Goal: Task Accomplishment & Management: Use online tool/utility

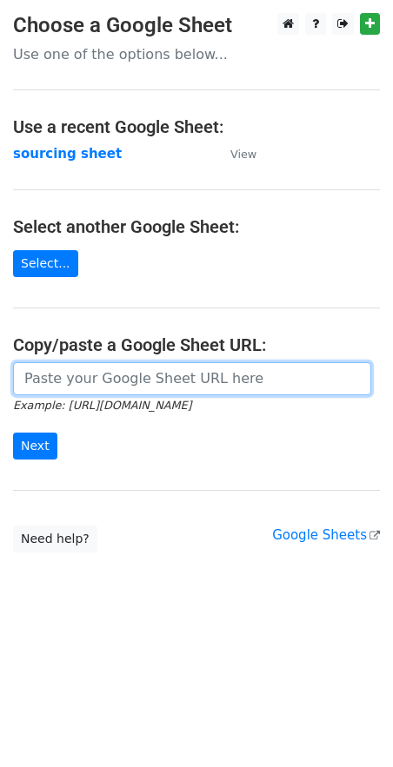
click at [87, 386] on input "url" at bounding box center [192, 378] width 358 height 33
paste input "[URL][DOMAIN_NAME]"
type input "[URL][DOMAIN_NAME]"
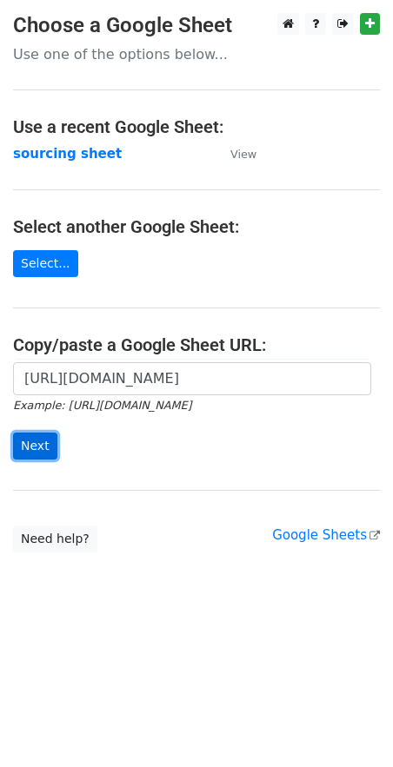
click at [29, 452] on input "Next" at bounding box center [35, 446] width 44 height 27
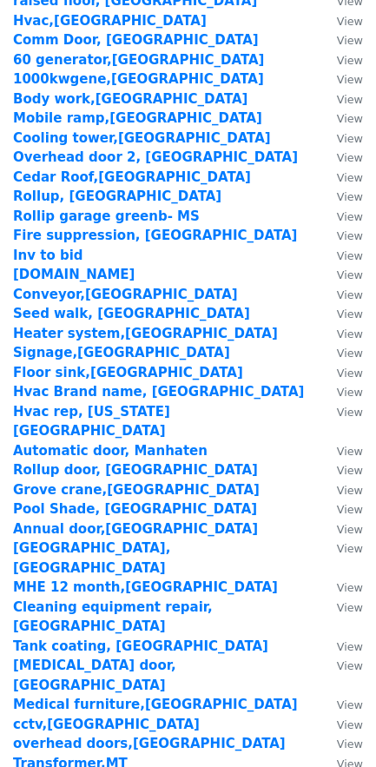
scroll to position [2148, 0]
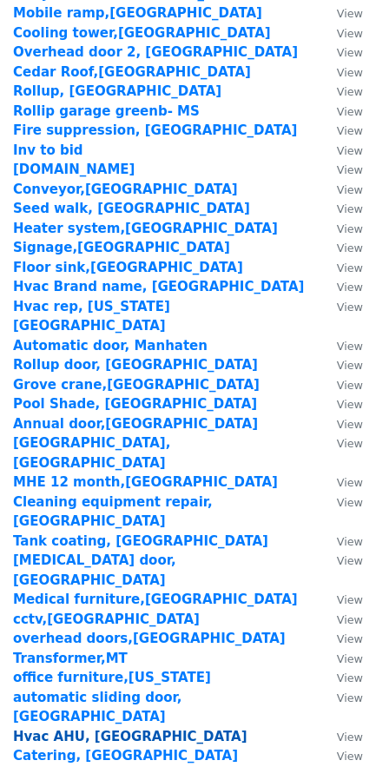
click at [51, 729] on strong "Hvac AHU, TN" at bounding box center [130, 737] width 235 height 16
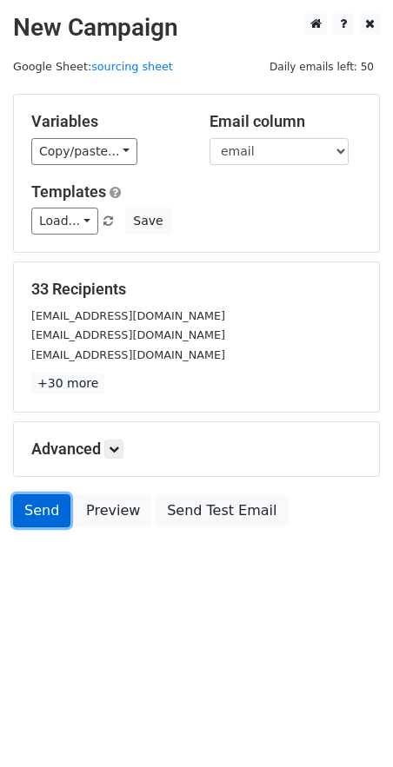
click at [43, 517] on link "Send" at bounding box center [41, 510] width 57 height 33
